Goal: Transaction & Acquisition: Purchase product/service

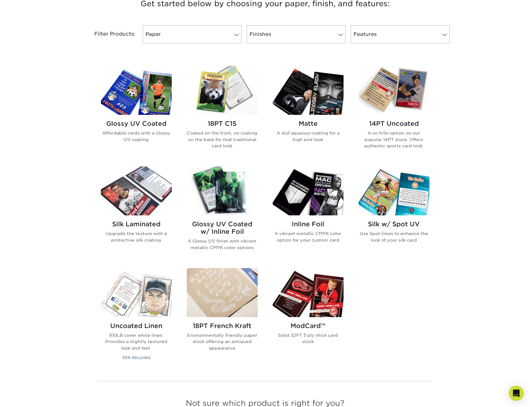
scroll to position [281, 0]
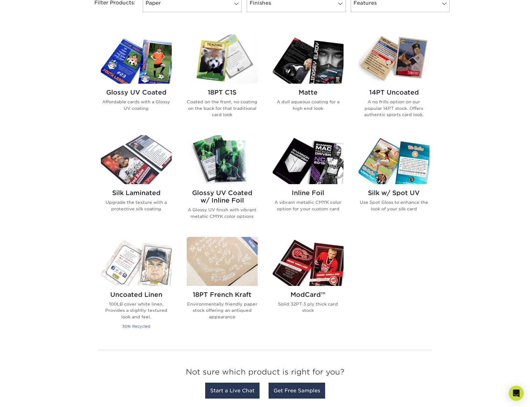
click at [154, 80] on img at bounding box center [136, 59] width 71 height 49
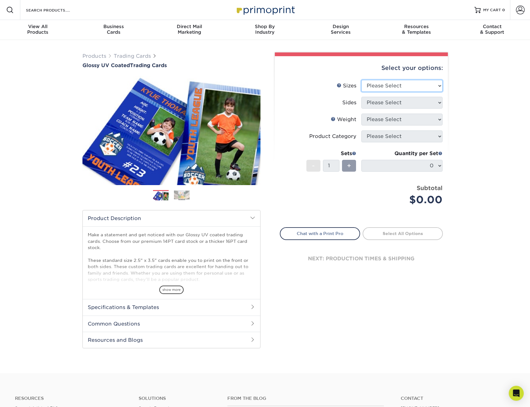
click at [423, 83] on select "Please Select 2.5" x 3.5"" at bounding box center [401, 86] width 81 height 12
select select "2.50x3.50"
click at [361, 80] on select "Please Select 2.5" x 3.5"" at bounding box center [401, 86] width 81 height 12
click at [410, 102] on select "Please Select Print Both Sides Print Front Only" at bounding box center [401, 103] width 81 height 12
select select "13abbda7-1d64-4f25-8bb2-c179b224825d"
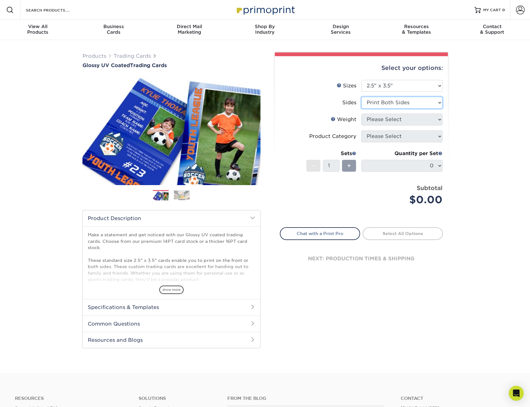
click at [361, 97] on select "Please Select Print Both Sides Print Front Only" at bounding box center [401, 103] width 81 height 12
click at [414, 120] on select "Please Select 16PT 14PT 18PT C1S" at bounding box center [401, 120] width 81 height 12
select select "16PT"
click at [361, 114] on select "Please Select 16PT 14PT 18PT C1S" at bounding box center [401, 120] width 81 height 12
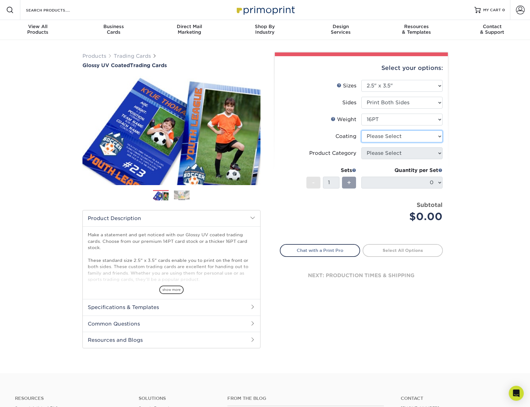
click at [407, 135] on select at bounding box center [401, 136] width 81 height 12
select select "1e8116af-acfc-44b1-83dc-8181aa338834"
click at [361, 130] on select at bounding box center [401, 136] width 81 height 12
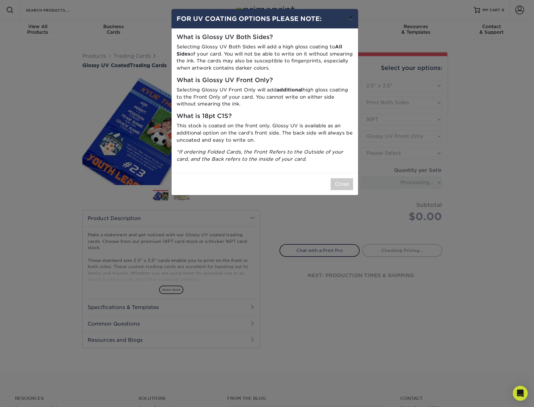
click at [350, 15] on button "×" at bounding box center [351, 17] width 14 height 17
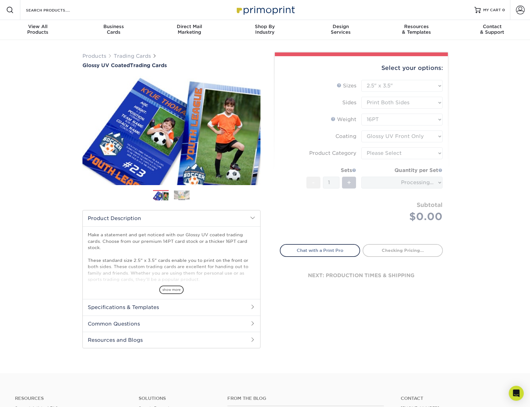
click at [350, 15] on div "Resources Menu Search Products Account SIGN IN CREATE AN ACCOUNT forgot passwor…" at bounding box center [265, 10] width 530 height 20
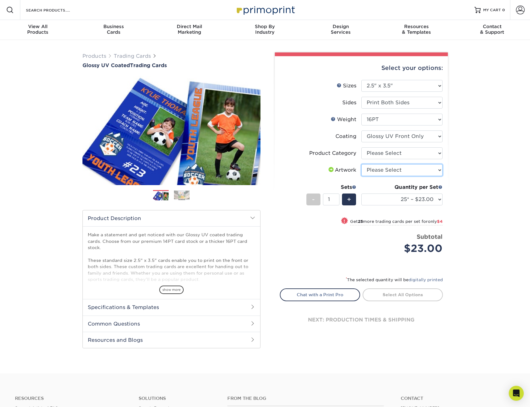
click at [395, 167] on select "Please Select I will upload files I need a design - $100" at bounding box center [401, 170] width 81 height 12
select select "upload"
click at [361, 164] on select "Please Select I will upload files I need a design - $100" at bounding box center [401, 170] width 81 height 12
click at [476, 169] on div "Products Trading Cards Glossy UV Coated Trading Cards Previous Next /" at bounding box center [265, 206] width 530 height 333
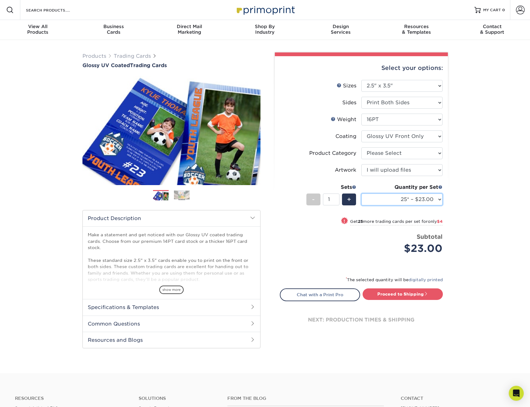
click at [431, 202] on select "25* – $23.00 50* – $27.00 75* – $33.00 100* – $37.00 250* – $47.00 500 – $58.00…" at bounding box center [401, 199] width 81 height 12
click at [361, 193] on select "25* – $23.00 50* – $27.00 75* – $33.00 100* – $37.00 250* – $47.00 500 – $58.00…" at bounding box center [401, 199] width 81 height 12
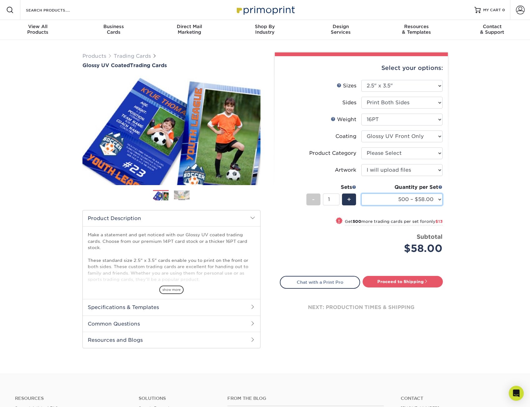
click at [406, 197] on select "25* – $23.00 50* – $27.00 75* – $33.00 100* – $37.00 250* – $47.00 500 – $58.00…" at bounding box center [401, 199] width 81 height 12
select select "1000 – $71.00"
click at [361, 193] on select "25* – $23.00 50* – $27.00 75* – $33.00 100* – $37.00 250* – $47.00 500 – $58.00…" at bounding box center [401, 199] width 81 height 12
click at [496, 181] on div "Products Trading Cards Glossy UV Coated Trading Cards Previous Next /" at bounding box center [265, 206] width 530 height 333
